Goal: Book appointment/travel/reservation

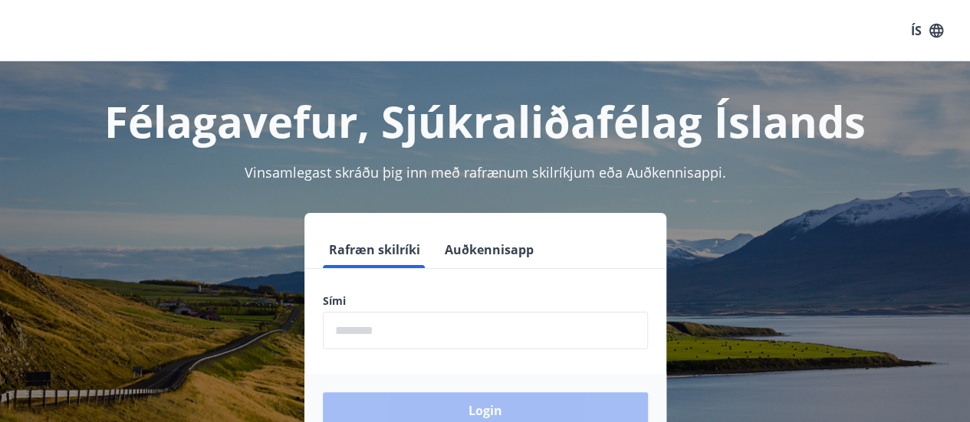
click at [396, 318] on input "phone" at bounding box center [485, 331] width 325 height 38
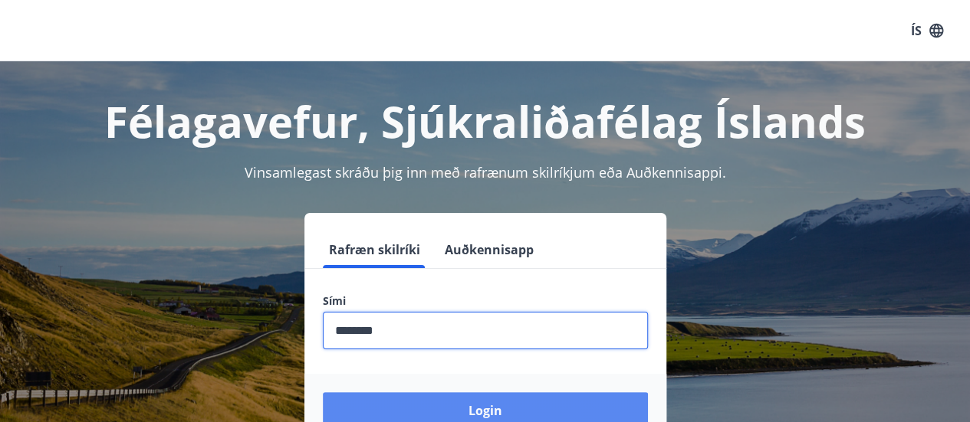
type input "********"
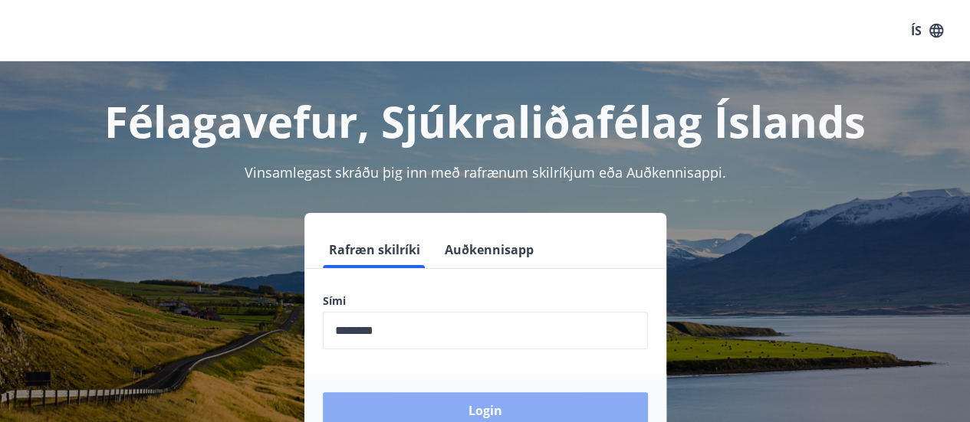
click at [407, 395] on button "Login" at bounding box center [485, 410] width 325 height 37
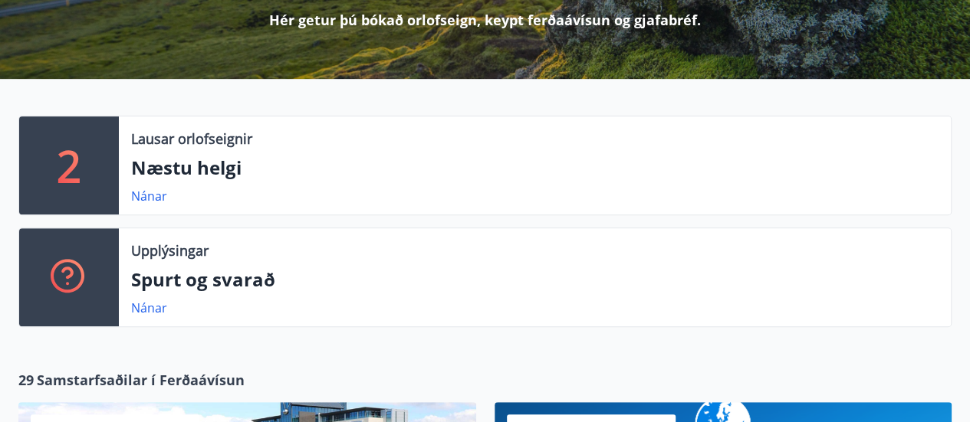
scroll to position [255, 0]
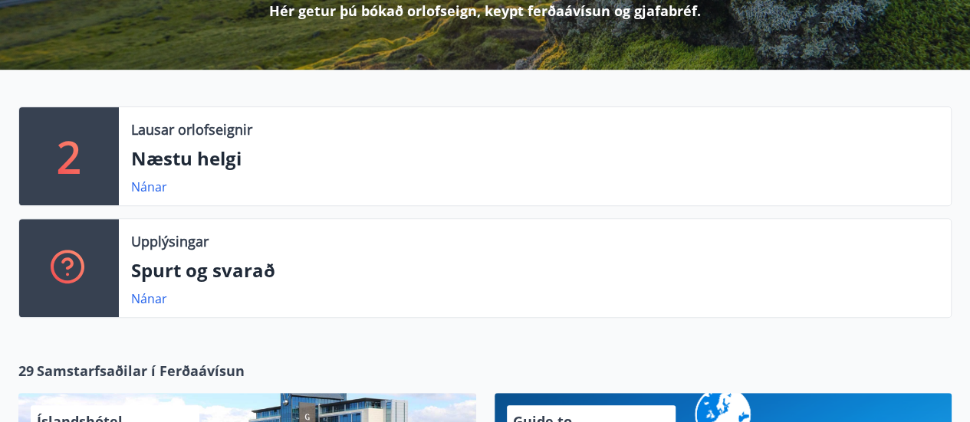
click at [219, 162] on p "Næstu helgi" at bounding box center [534, 159] width 807 height 26
click at [147, 189] on link "Nánar" at bounding box center [149, 187] width 36 height 17
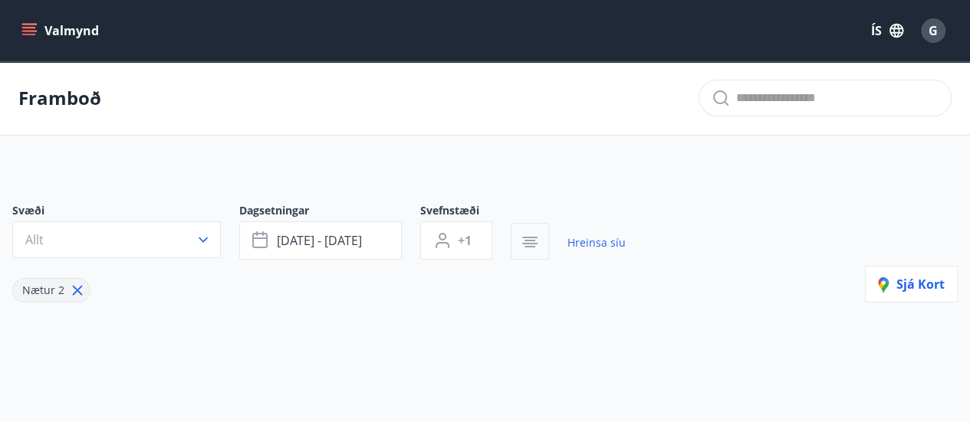
type input "*"
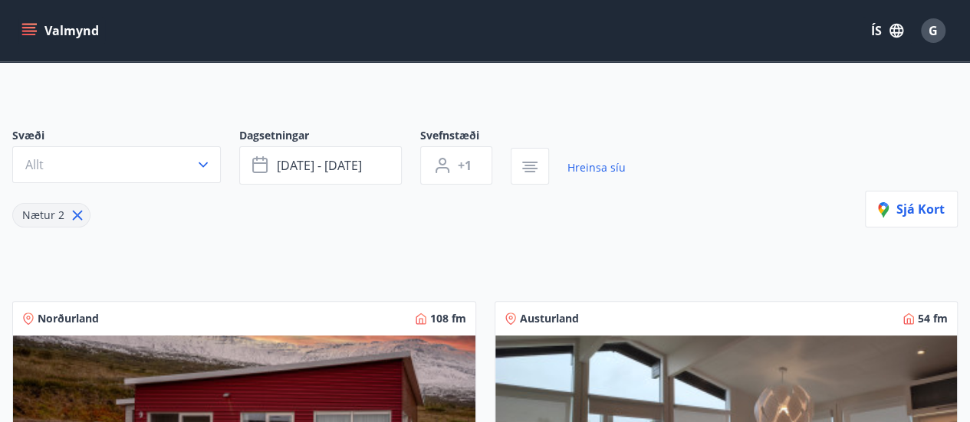
scroll to position [54, 0]
